Goal: Information Seeking & Learning: Learn about a topic

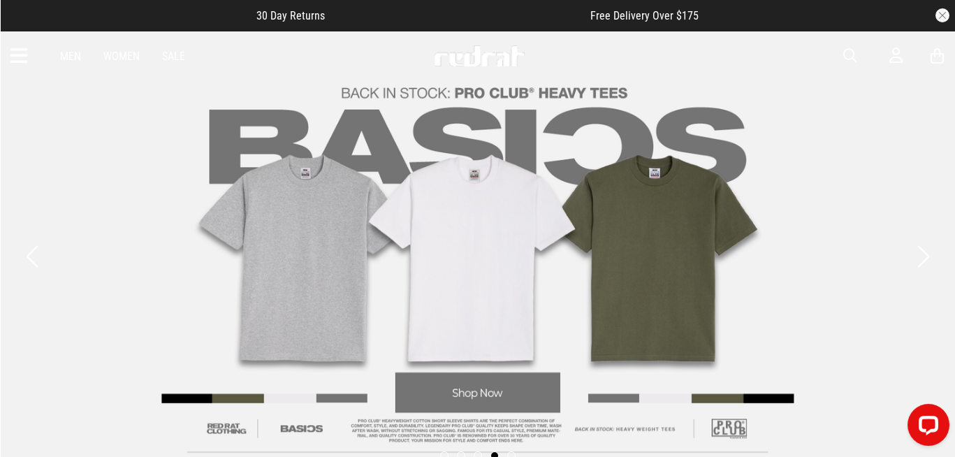
click at [17, 60] on icon at bounding box center [18, 56] width 17 height 23
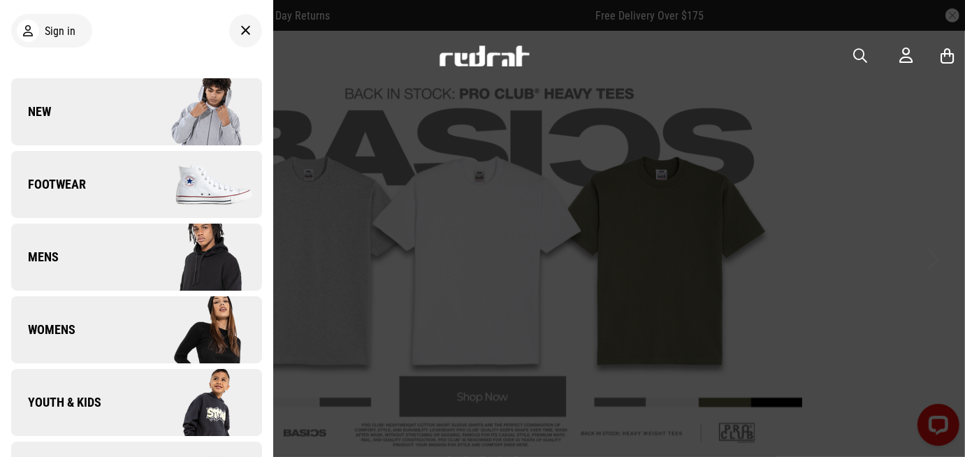
click at [75, 113] on link "New" at bounding box center [136, 111] width 251 height 67
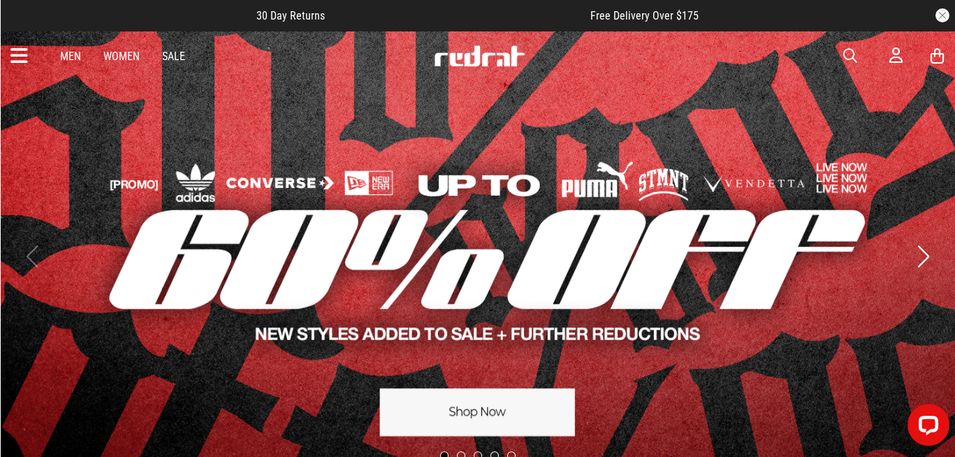
click at [15, 52] on icon at bounding box center [18, 56] width 17 height 23
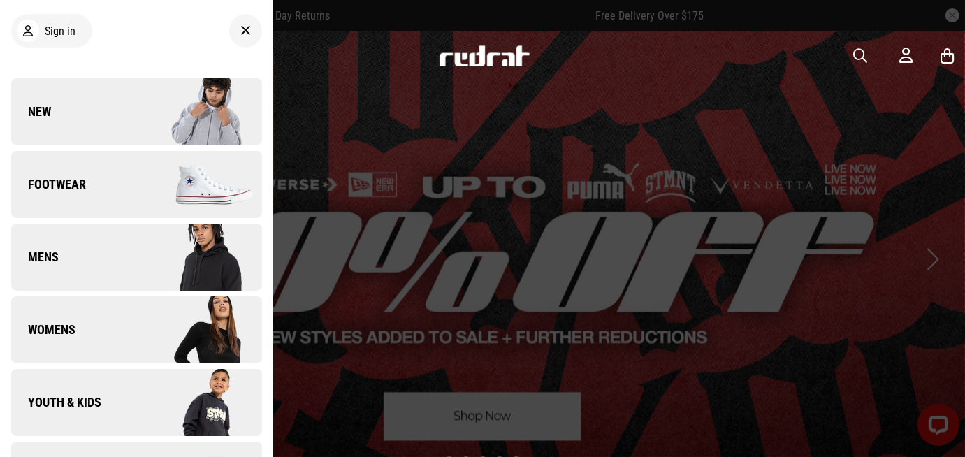
drag, startPoint x: 757, startPoint y: 115, endPoint x: 832, endPoint y: 25, distance: 117.1
click at [757, 115] on div at bounding box center [482, 228] width 965 height 457
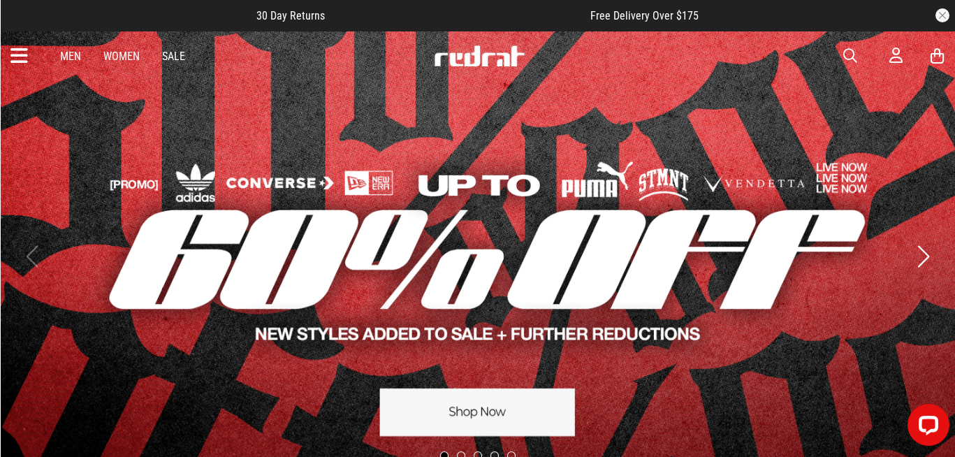
click at [847, 54] on span "button" at bounding box center [850, 56] width 14 height 17
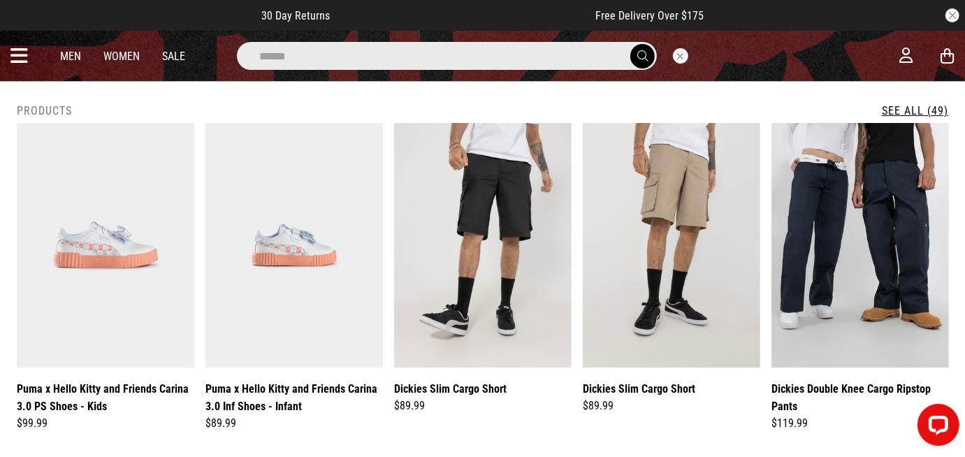
type input "******"
click at [630, 44] on button "submit" at bounding box center [642, 56] width 24 height 24
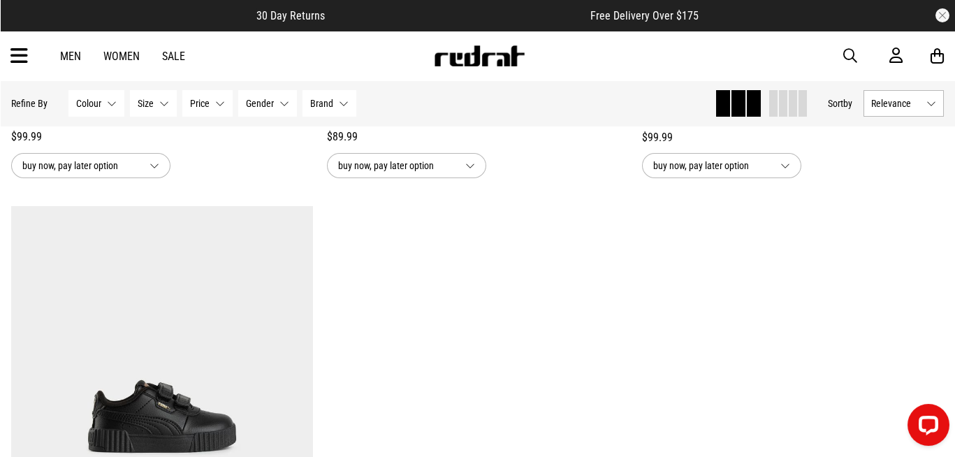
scroll to position [548, 0]
click at [103, 324] on img at bounding box center [162, 417] width 302 height 423
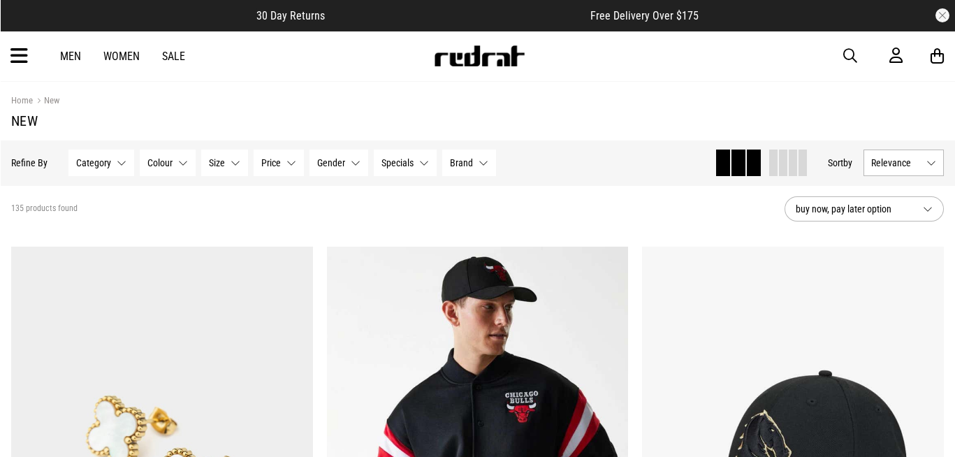
click at [905, 166] on span "Relevance" at bounding box center [896, 162] width 50 height 11
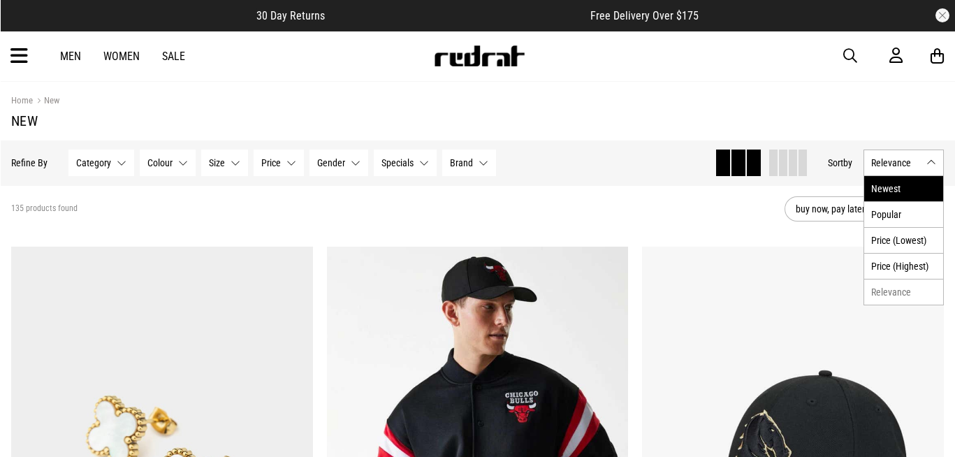
click at [897, 191] on li "Newest" at bounding box center [903, 188] width 79 height 25
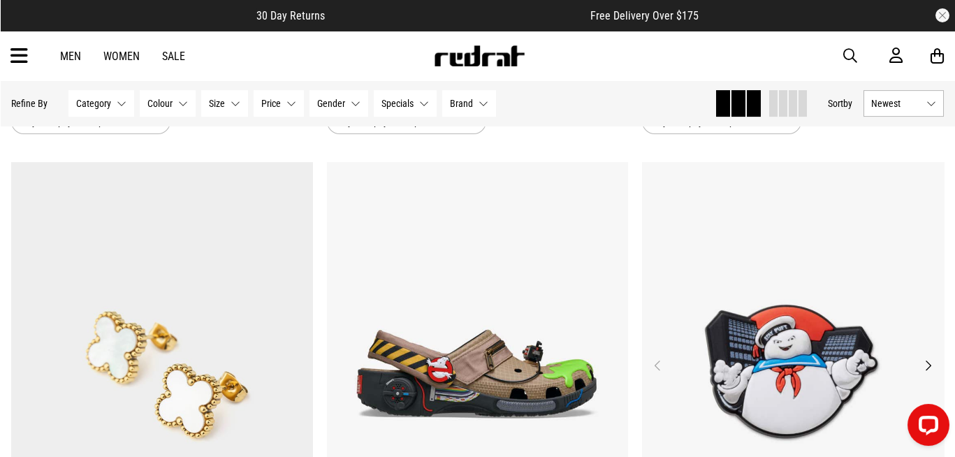
scroll to position [2192, 0]
click at [15, 57] on icon at bounding box center [18, 56] width 17 height 23
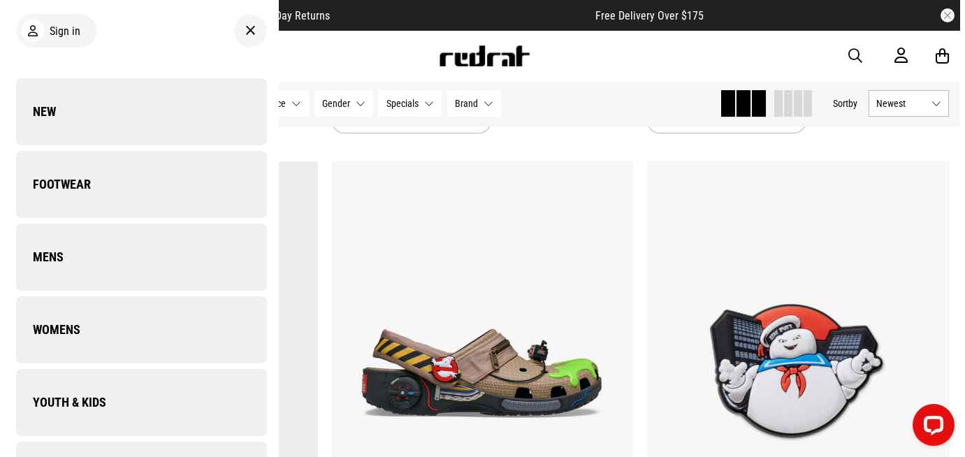
scroll to position [2205, 0]
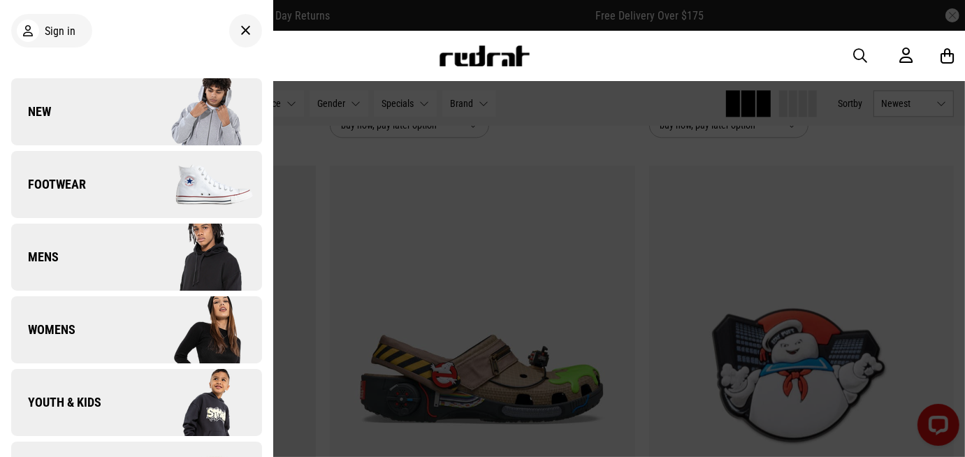
click at [85, 101] on link "New" at bounding box center [136, 111] width 251 height 67
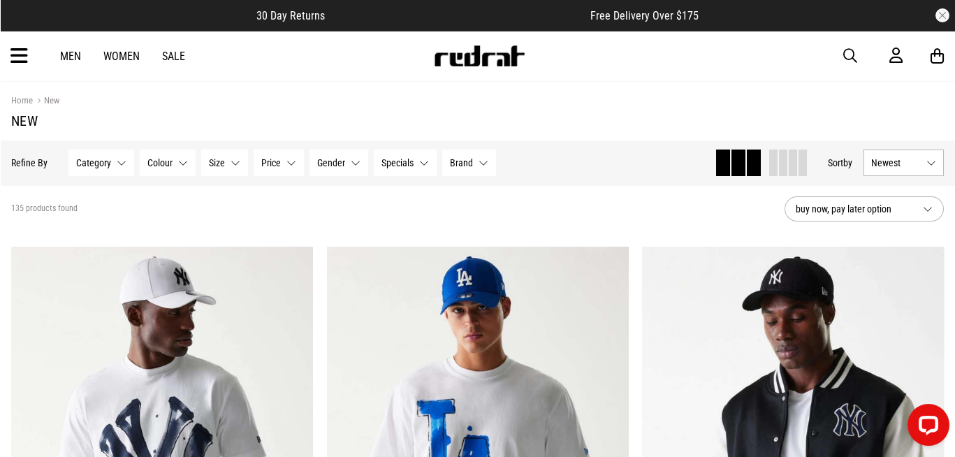
click at [20, 52] on icon at bounding box center [18, 56] width 17 height 23
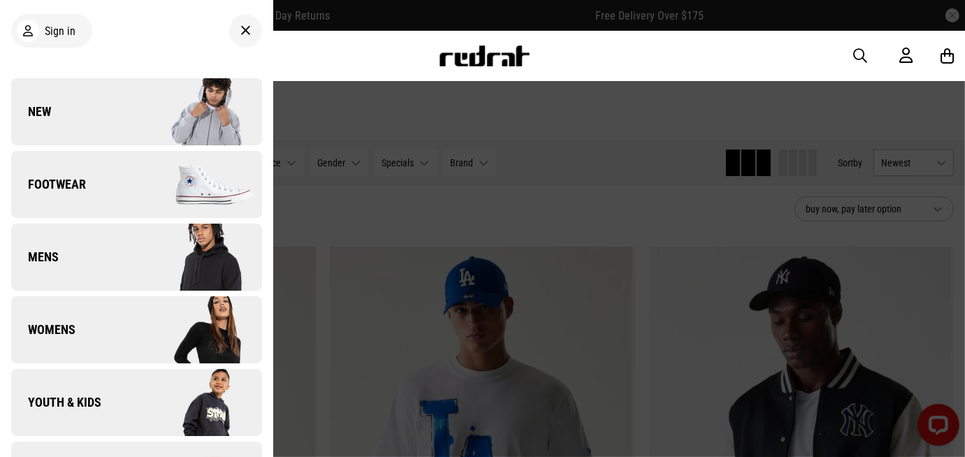
click at [113, 108] on link "New" at bounding box center [136, 111] width 251 height 67
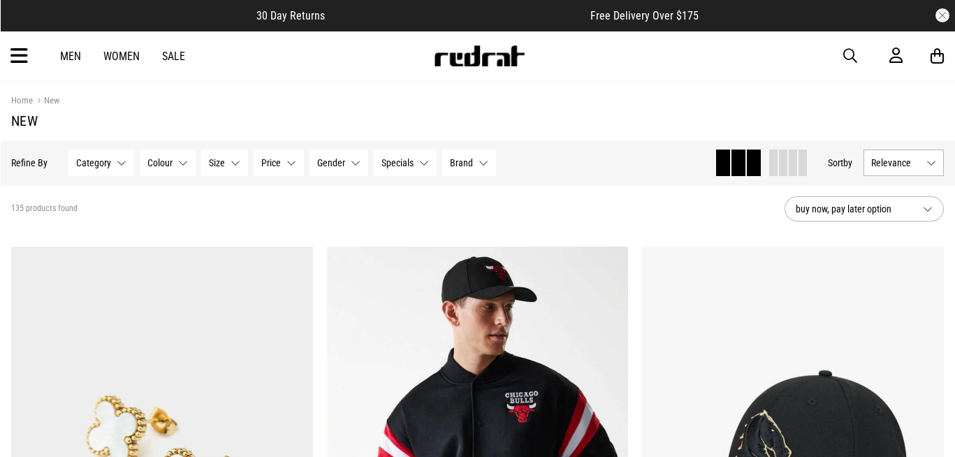
click at [913, 165] on span "Relevance" at bounding box center [896, 162] width 50 height 11
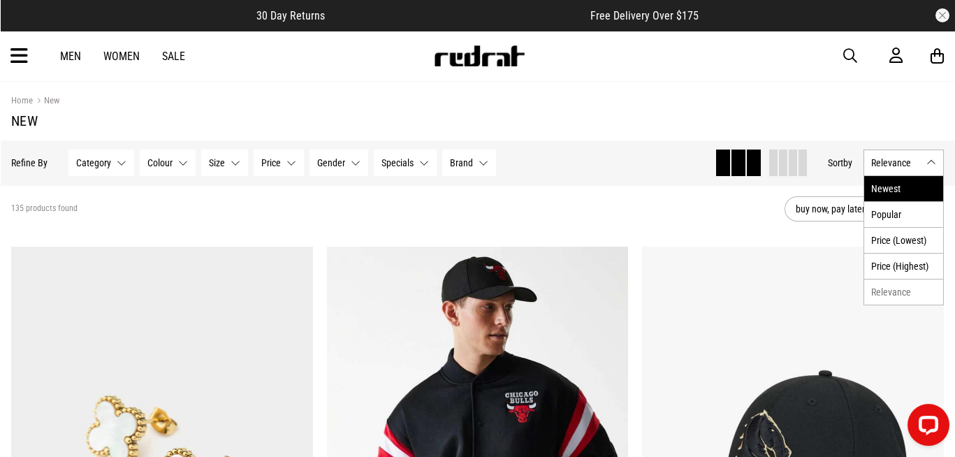
click at [899, 184] on li "Newest" at bounding box center [903, 188] width 79 height 25
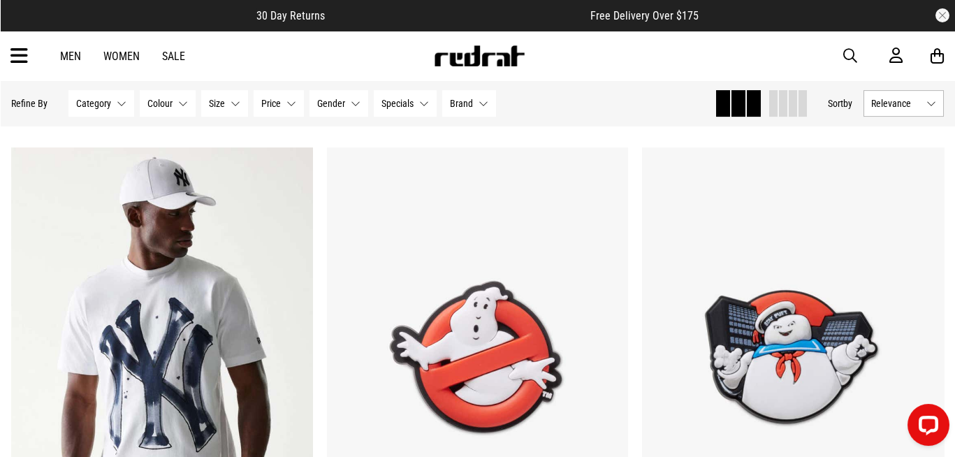
click at [890, 94] on button "Relevance" at bounding box center [904, 103] width 80 height 27
click at [887, 124] on li "Newest" at bounding box center [903, 129] width 79 height 25
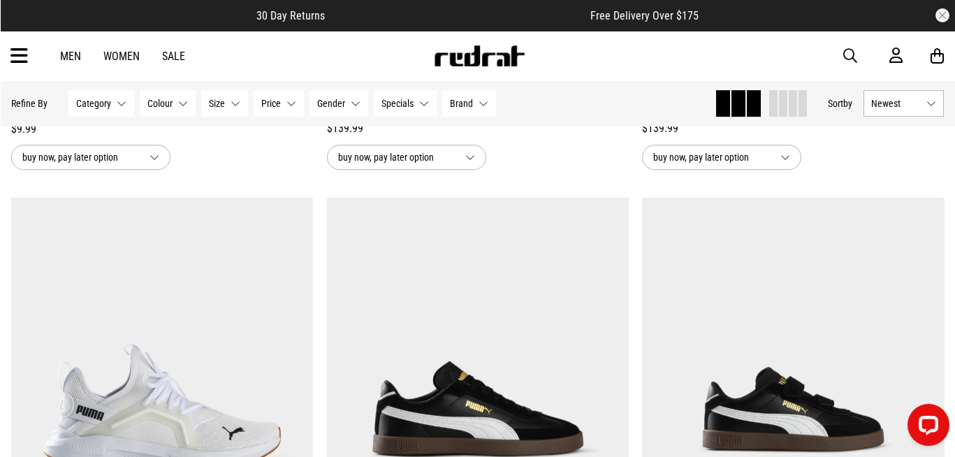
scroll to position [3212, 0]
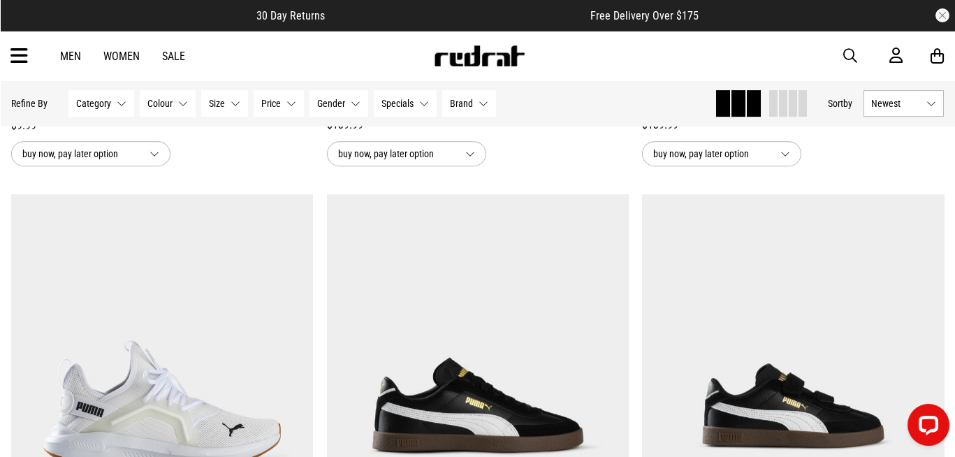
click at [851, 55] on span "button" at bounding box center [850, 56] width 14 height 17
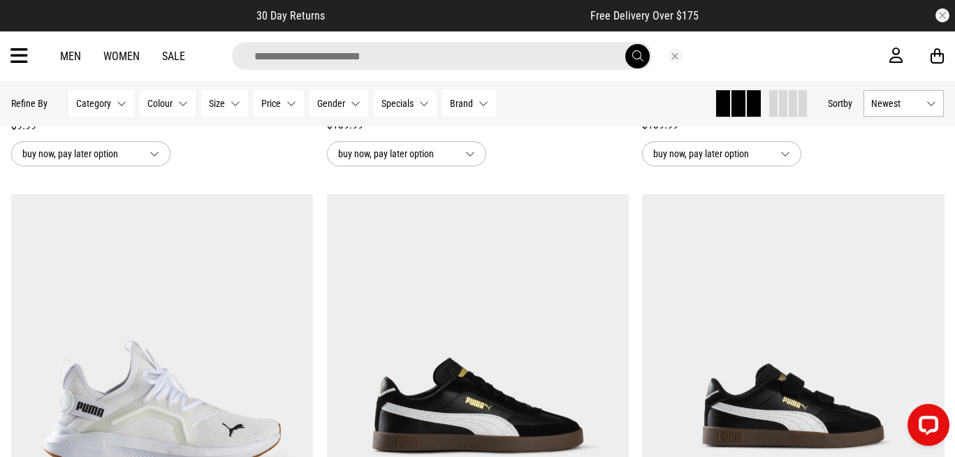
click at [487, 50] on input "search" at bounding box center [442, 56] width 420 height 28
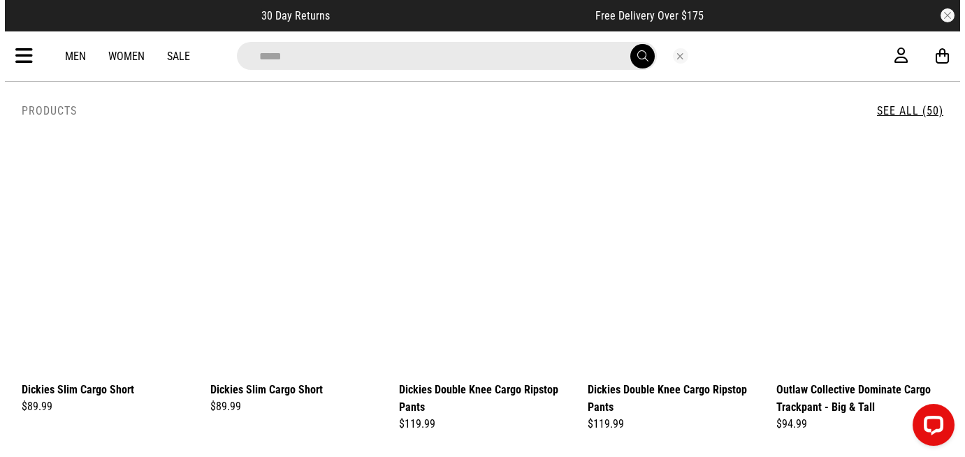
scroll to position [3235, 0]
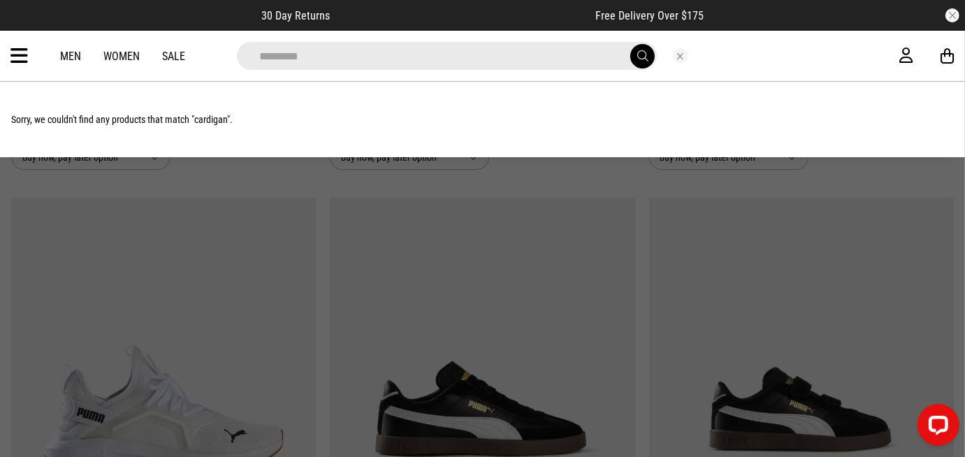
drag, startPoint x: 326, startPoint y: 65, endPoint x: -3, endPoint y: 89, distance: 330.0
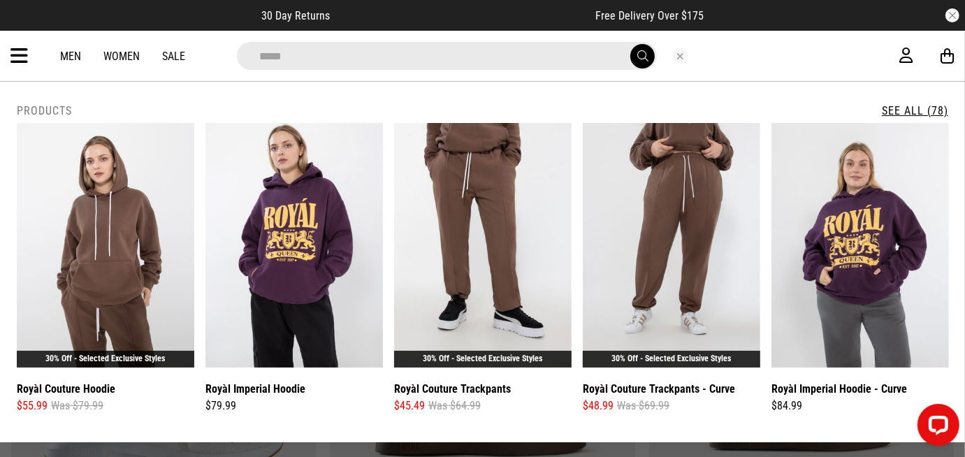
type input "*****"
click at [913, 113] on link "See All (78)" at bounding box center [915, 110] width 66 height 13
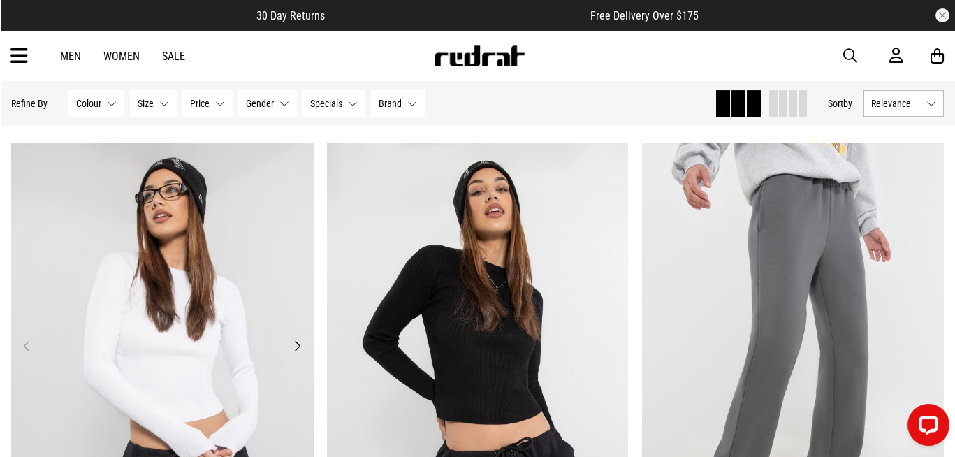
scroll to position [2192, 0]
